Goal: Task Accomplishment & Management: Manage account settings

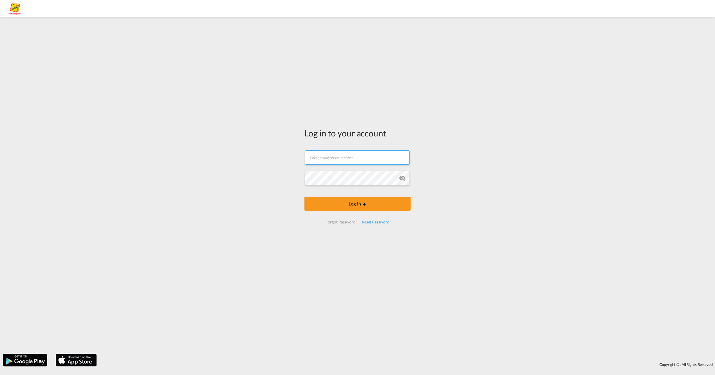
click at [345, 156] on input "text" at bounding box center [357, 157] width 105 height 14
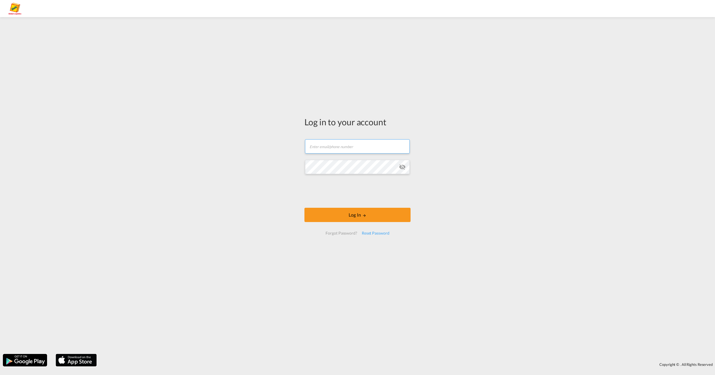
click at [343, 150] on input "text" at bounding box center [357, 146] width 105 height 14
type input "[EMAIL_ADDRESS][PERSON_NAME][DOMAIN_NAME]"
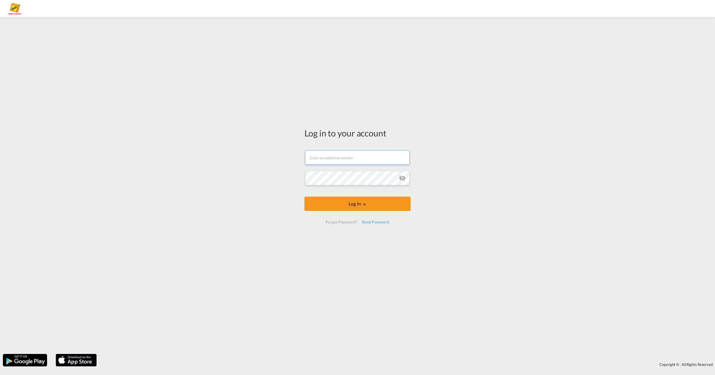
click at [347, 160] on input "text" at bounding box center [357, 157] width 105 height 14
type input "[EMAIL_ADDRESS][PERSON_NAME][DOMAIN_NAME]"
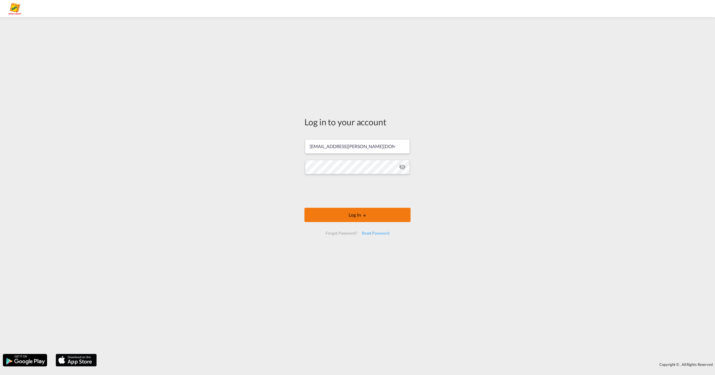
click at [342, 212] on button "Log In" at bounding box center [358, 215] width 106 height 14
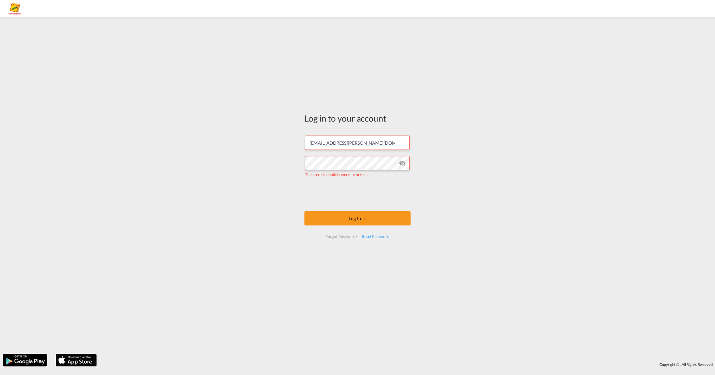
click at [404, 164] on md-icon "icon-eye-off" at bounding box center [402, 163] width 7 height 7
click at [405, 164] on md-icon "icon-eye-off" at bounding box center [402, 163] width 7 height 7
click at [259, 166] on div "Log in to your account [EMAIL_ADDRESS][PERSON_NAME][DOMAIN_NAME] The user crede…" at bounding box center [357, 185] width 715 height 331
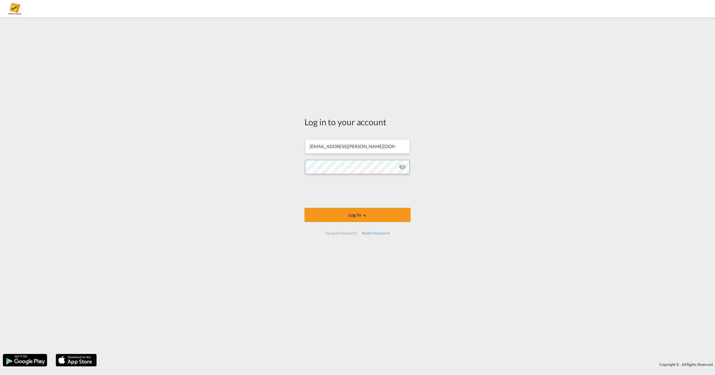
click at [305, 208] on button "Log In" at bounding box center [358, 215] width 106 height 14
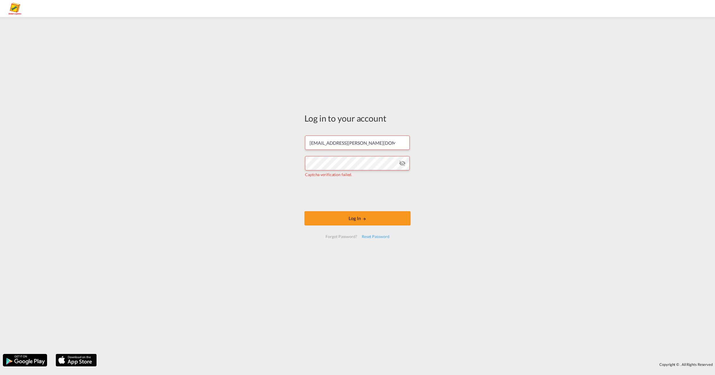
click at [401, 162] on md-icon "icon-eye-off" at bounding box center [402, 163] width 7 height 7
